Goal: Transaction & Acquisition: Purchase product/service

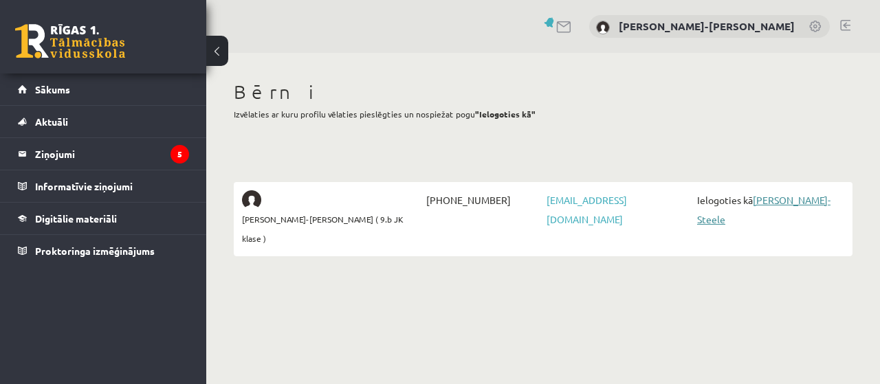
click at [798, 199] on link "[PERSON_NAME]-Steele" at bounding box center [763, 210] width 133 height 32
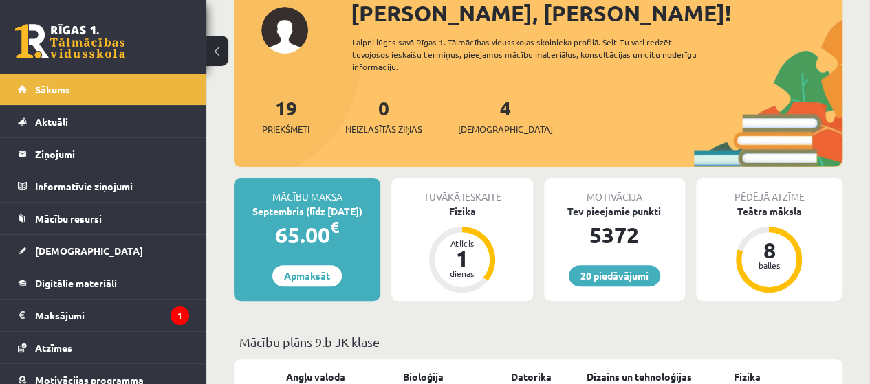
scroll to position [155, 0]
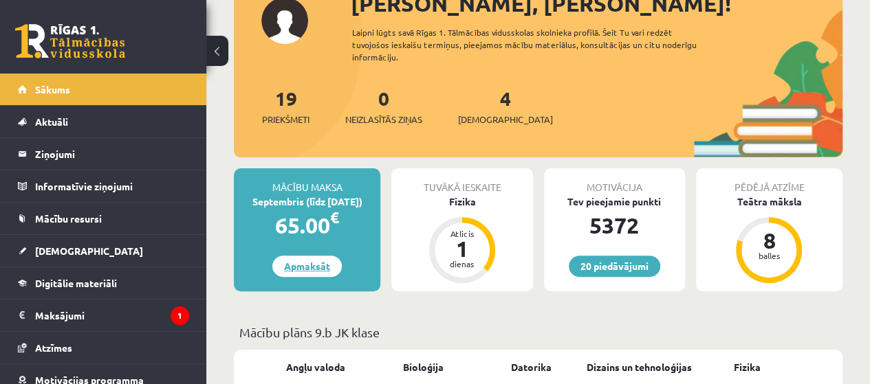
click at [316, 256] on link "Apmaksāt" at bounding box center [306, 266] width 69 height 21
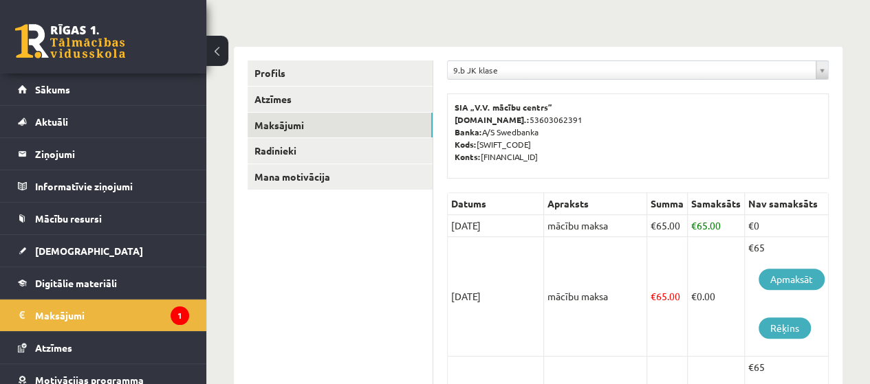
scroll to position [185, 0]
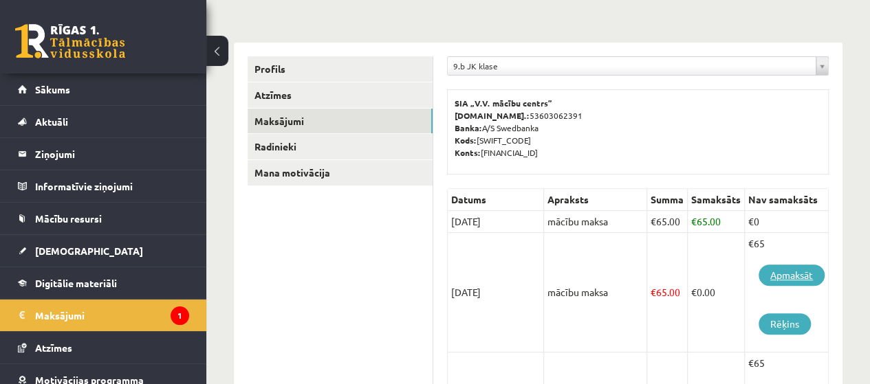
click at [802, 273] on link "Apmaksāt" at bounding box center [791, 275] width 66 height 21
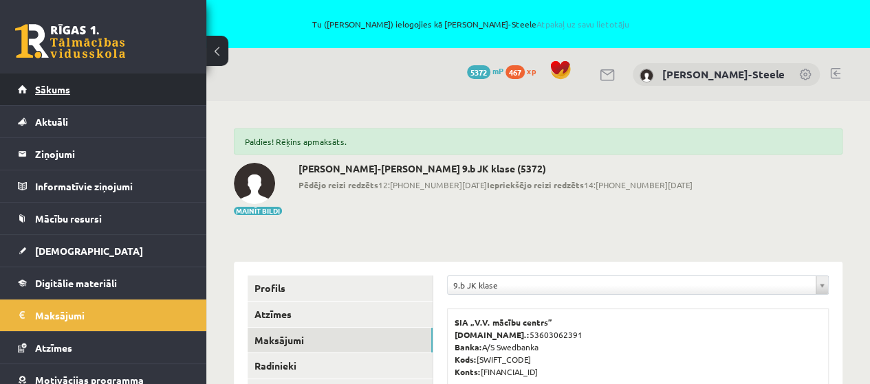
click at [62, 87] on span "Sākums" at bounding box center [52, 89] width 35 height 12
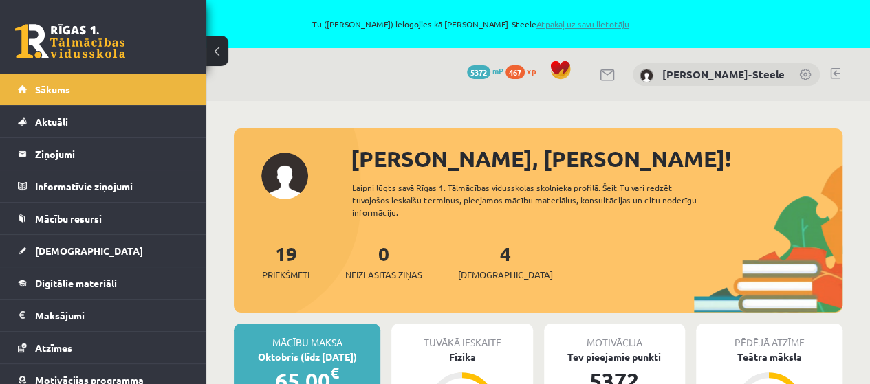
click at [578, 23] on link "Atpakaļ uz savu lietotāju" at bounding box center [582, 24] width 93 height 11
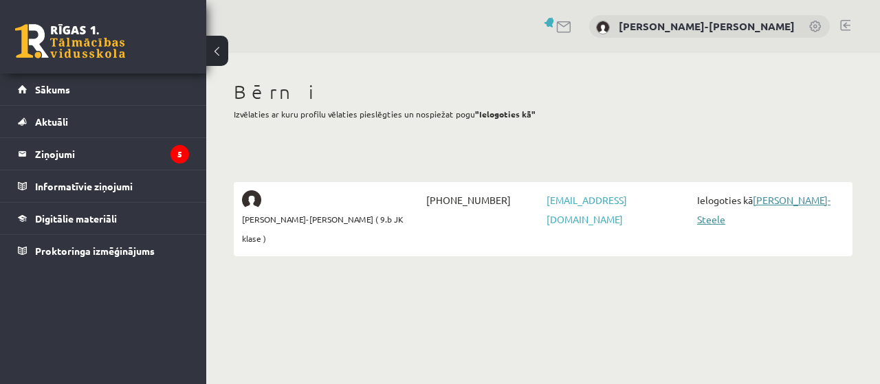
click at [794, 199] on link "[PERSON_NAME]-Steele" at bounding box center [763, 210] width 133 height 32
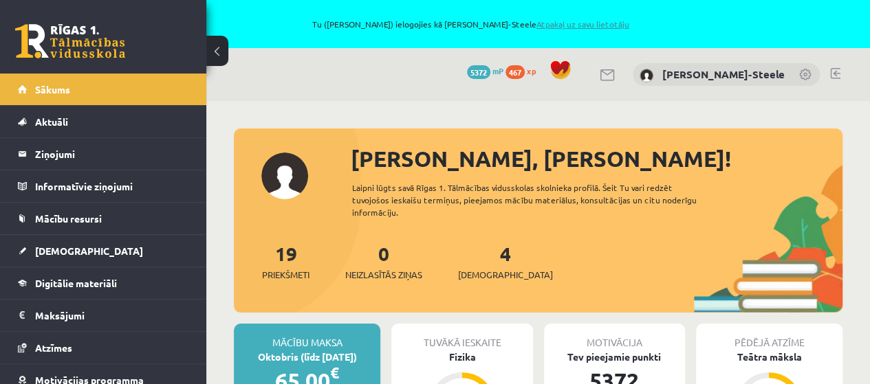
click at [626, 21] on link "Atpakaļ uz savu lietotāju" at bounding box center [582, 24] width 93 height 11
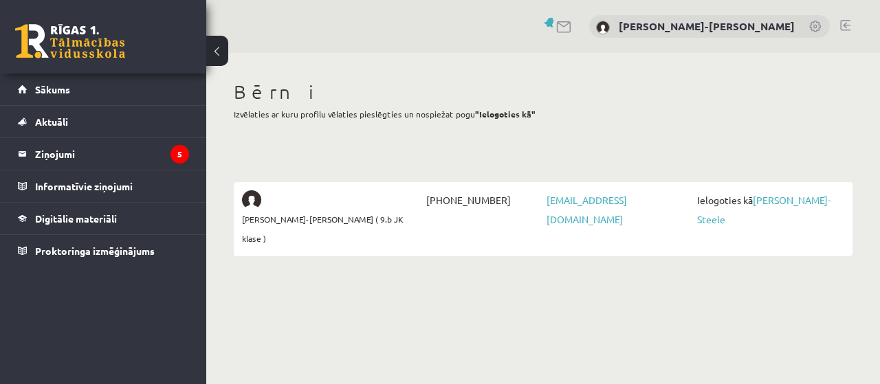
click at [846, 23] on link at bounding box center [845, 25] width 10 height 11
